Goal: Browse casually

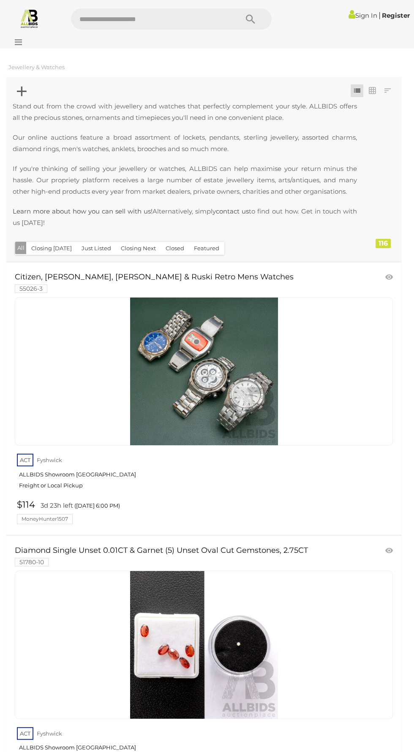
click at [30, 25] on img at bounding box center [29, 18] width 20 height 20
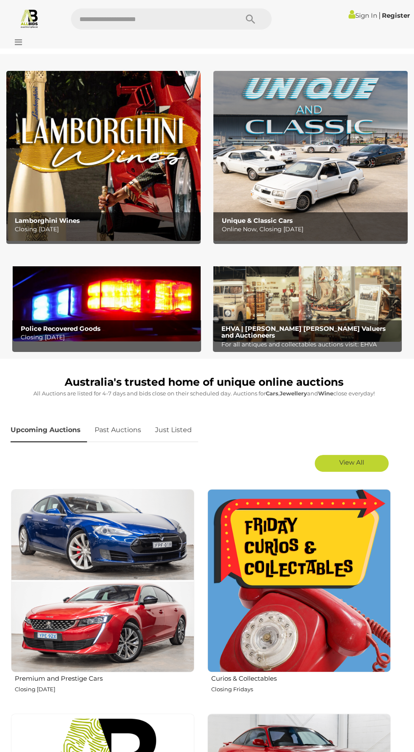
click at [22, 42] on icon at bounding box center [16, 42] width 11 height 8
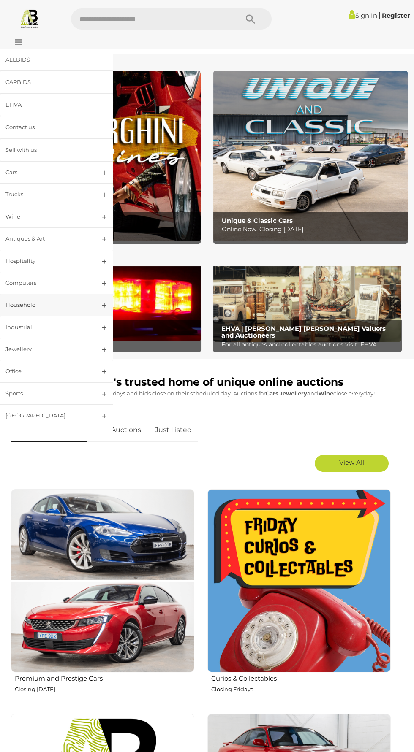
click at [86, 300] on div "Household" at bounding box center [46, 305] width 82 height 10
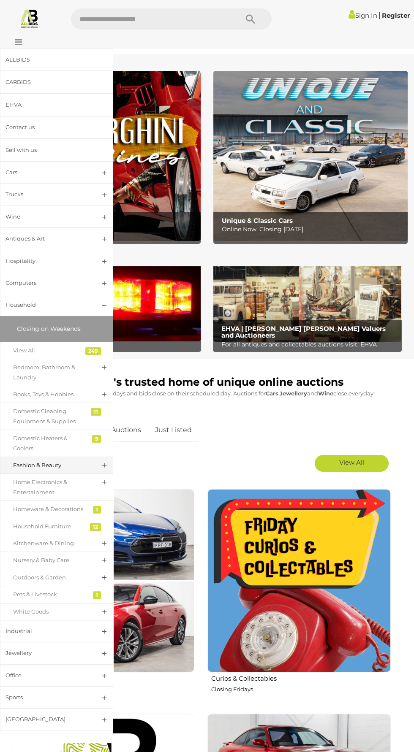
click at [104, 460] on link "Fashion & Beauty" at bounding box center [56, 465] width 113 height 17
